Goal: Information Seeking & Learning: Learn about a topic

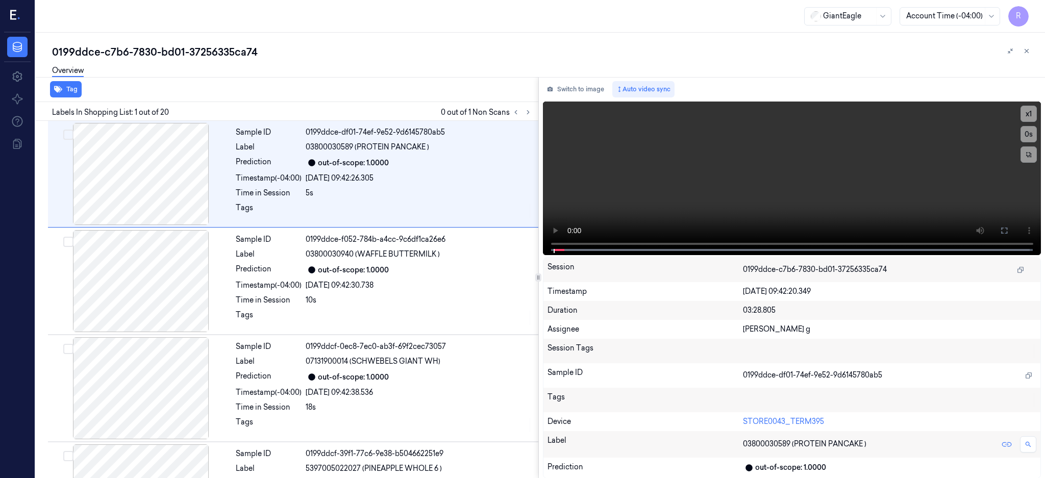
click at [534, 107] on div at bounding box center [522, 112] width 24 height 12
click at [534, 110] on button at bounding box center [528, 112] width 12 height 12
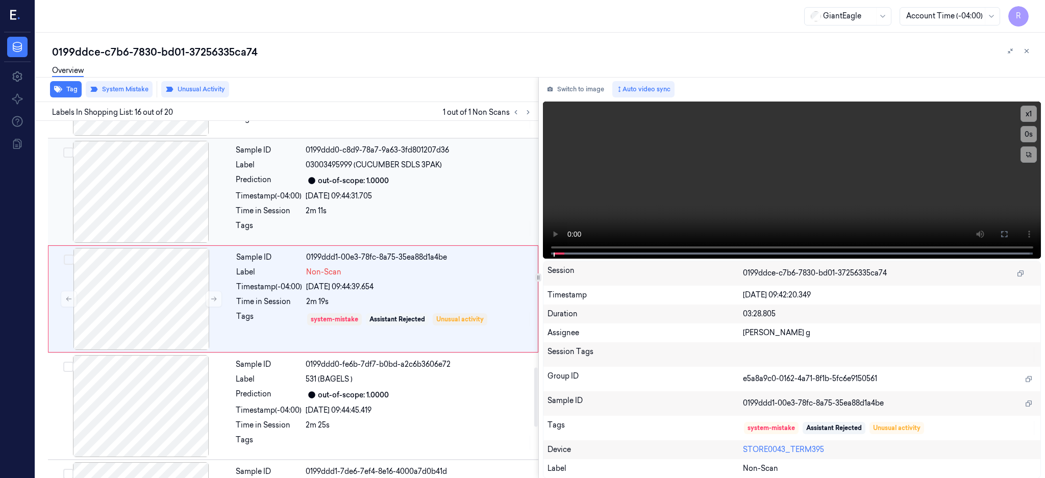
click at [148, 188] on div at bounding box center [141, 192] width 182 height 102
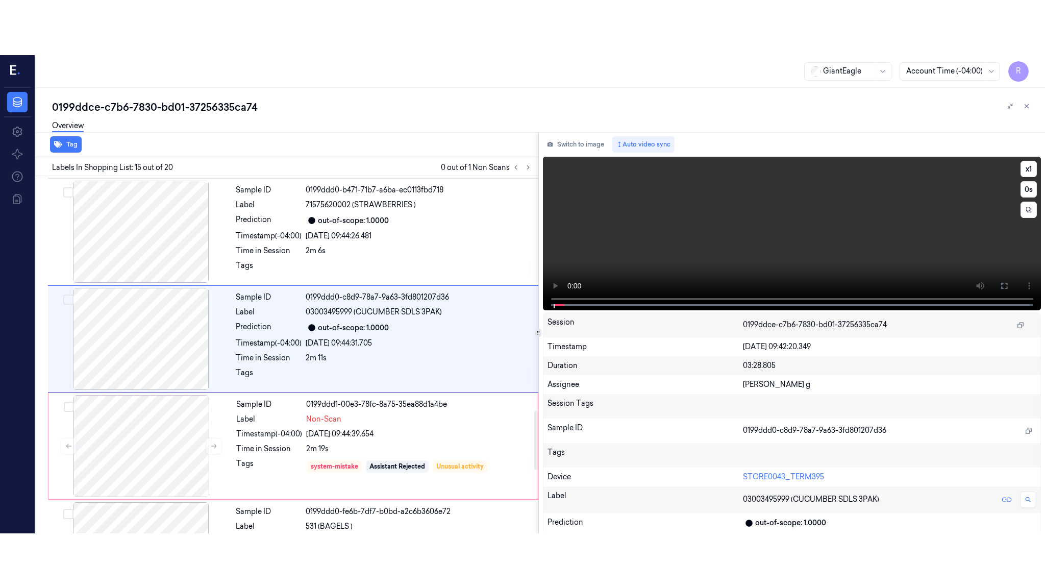
scroll to position [1375, 0]
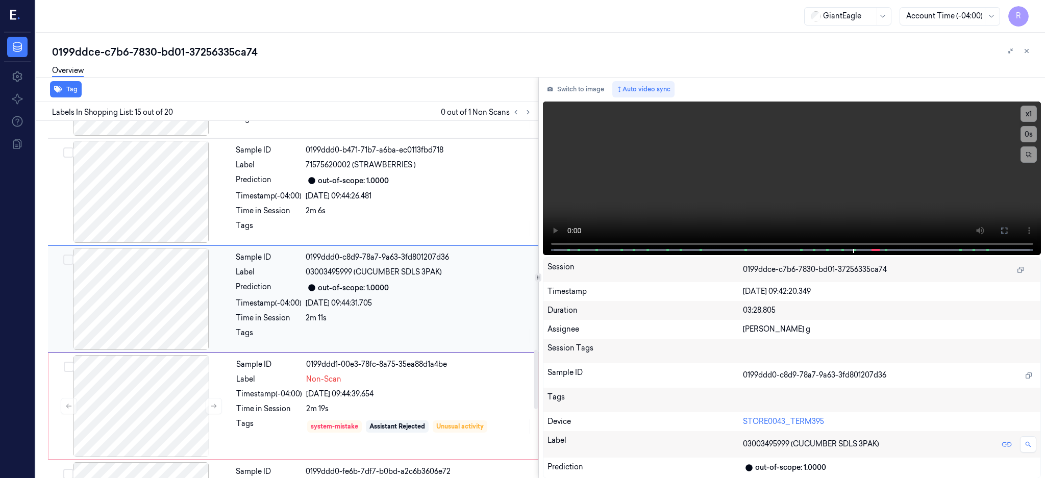
click at [142, 310] on div at bounding box center [141, 299] width 182 height 102
click at [1008, 231] on icon at bounding box center [1004, 231] width 8 height 8
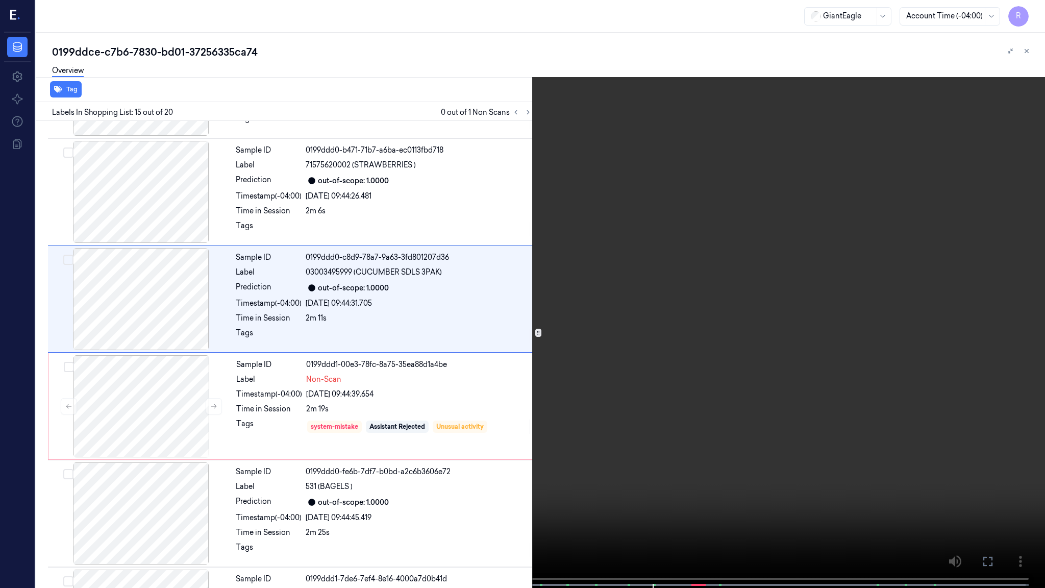
click at [704, 282] on video at bounding box center [522, 295] width 1045 height 590
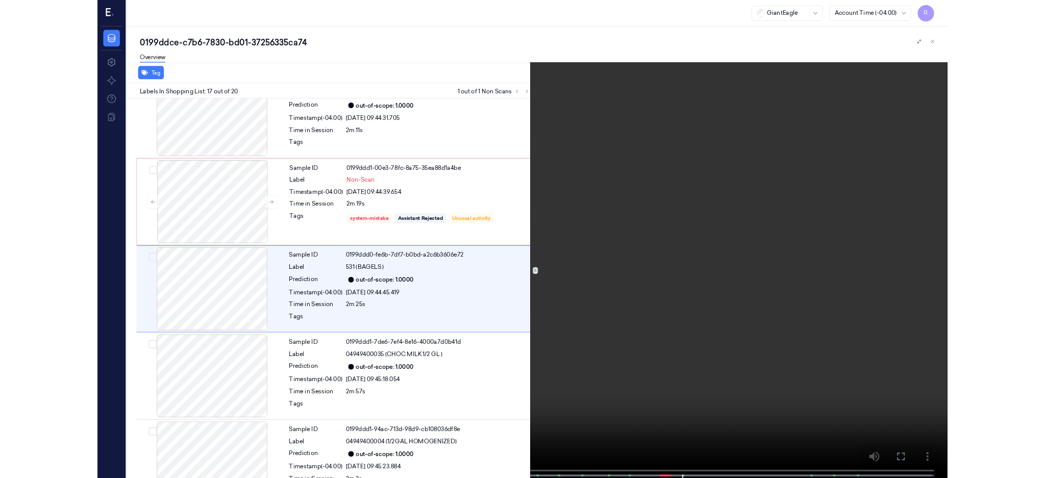
scroll to position [1535, 0]
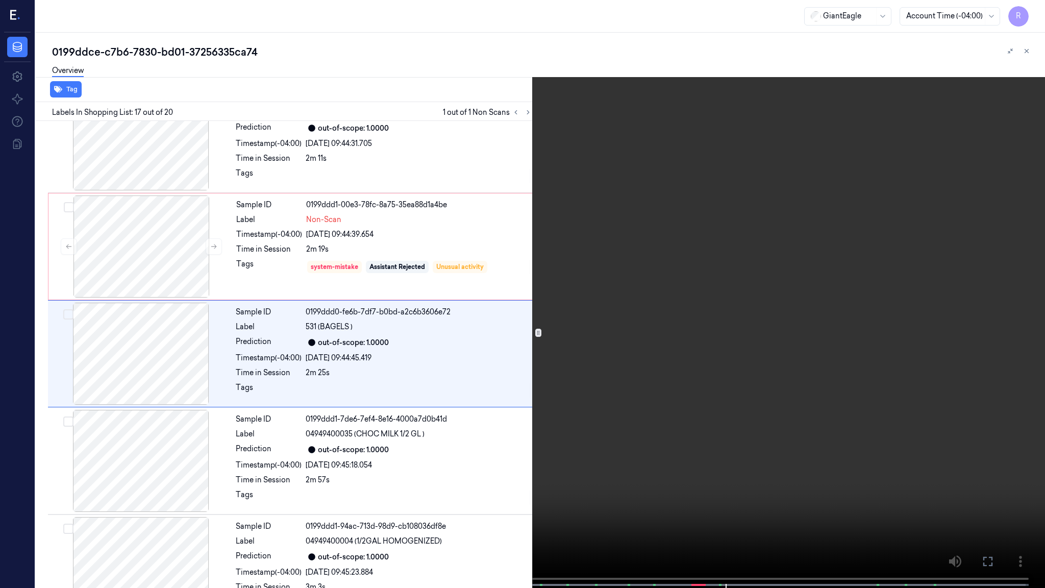
click at [857, 414] on video at bounding box center [522, 295] width 1045 height 590
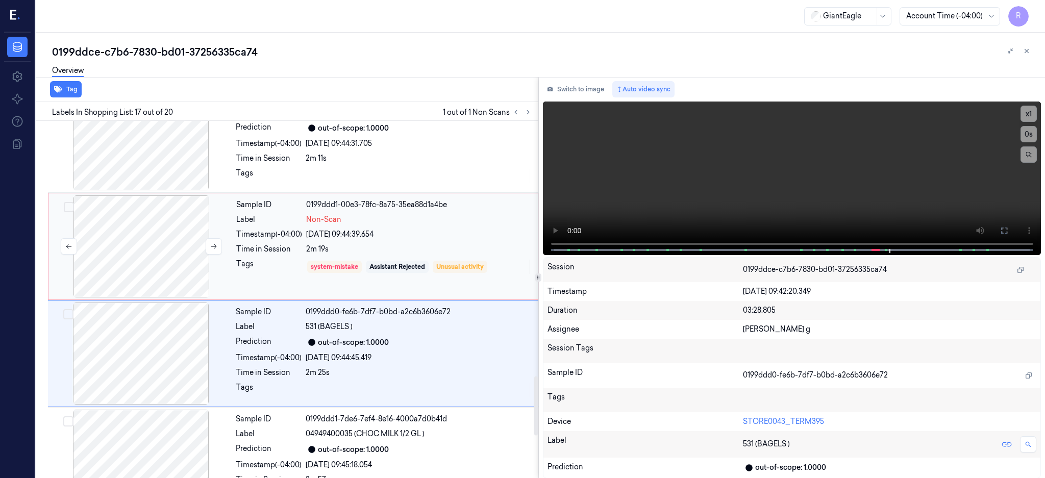
click at [126, 270] on div at bounding box center [142, 246] width 182 height 102
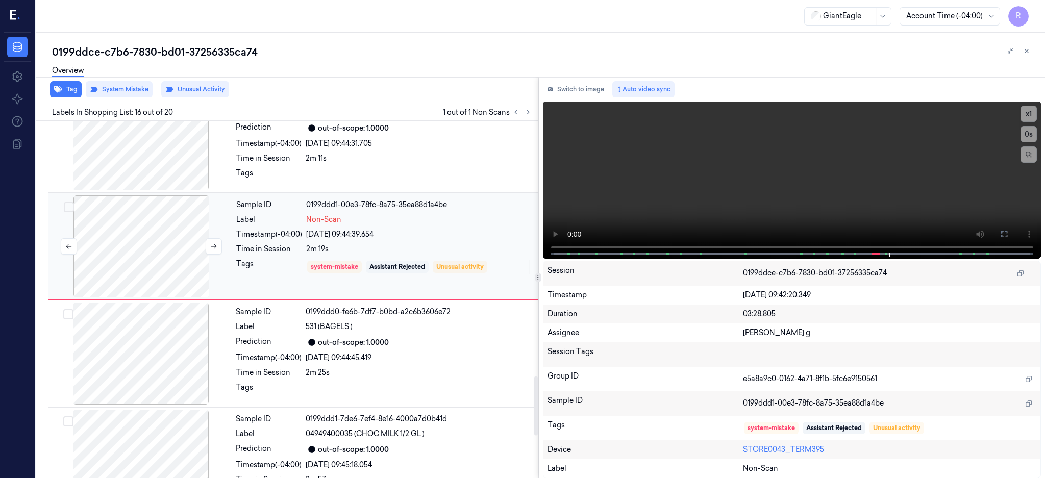
scroll to position [1482, 0]
